Goal: Understand site structure: Understand site structure

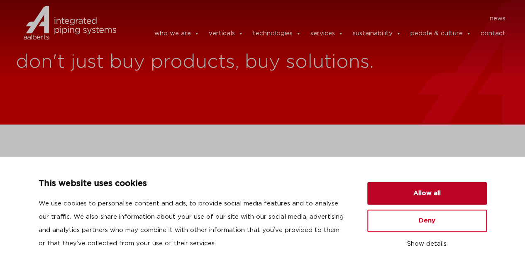
click at [424, 192] on button "Allow all" at bounding box center [426, 193] width 119 height 22
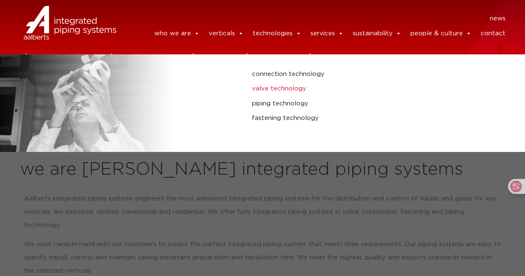
click at [294, 90] on link "valve technology" at bounding box center [350, 88] width 197 height 11
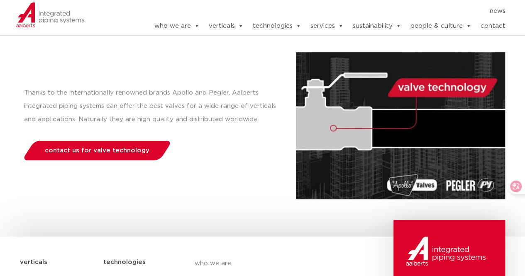
scroll to position [88, 0]
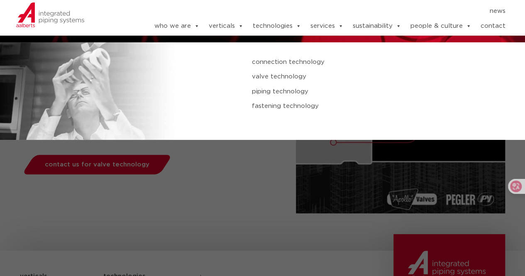
click at [291, 64] on link "connection technology" at bounding box center [350, 62] width 197 height 11
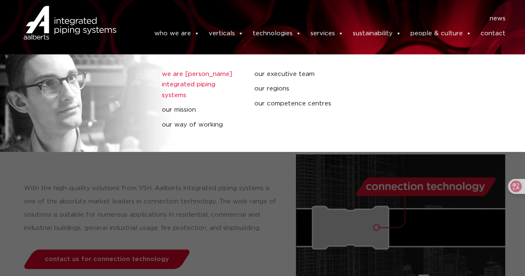
click at [187, 78] on link "we are [PERSON_NAME] integrated piping systems" at bounding box center [202, 85] width 80 height 32
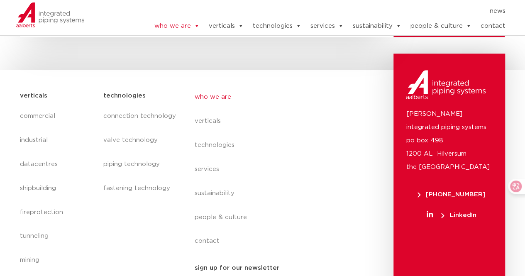
scroll to position [3532, 0]
